Goal: Task Accomplishment & Management: Manage account settings

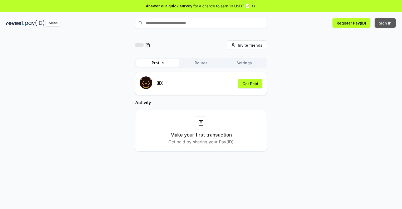
click at [386, 23] on button "Sign In" at bounding box center [385, 22] width 21 height 9
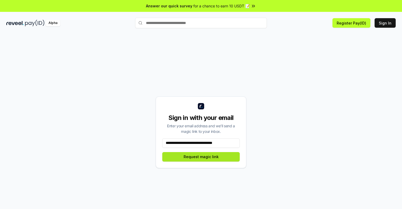
type input "**********"
click at [201, 157] on button "Request magic link" at bounding box center [201, 156] width 78 height 9
